Goal: Task Accomplishment & Management: Manage account settings

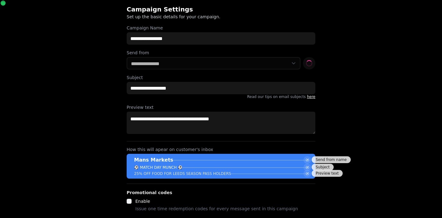
select select "**********"
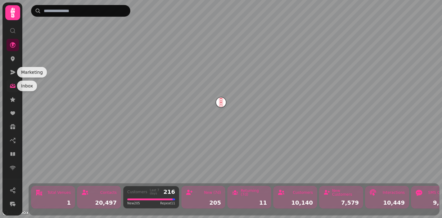
click at [11, 85] on icon at bounding box center [13, 86] width 6 height 6
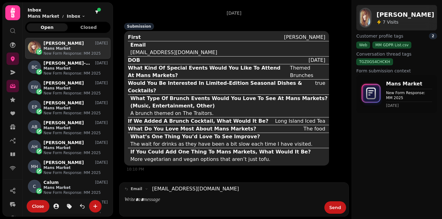
scroll to position [0, 0]
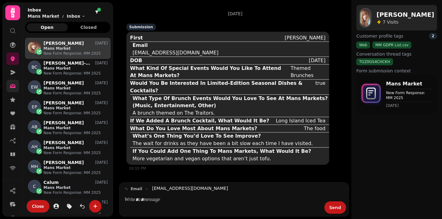
scroll to position [176, 85]
